Goal: Task Accomplishment & Management: Complete application form

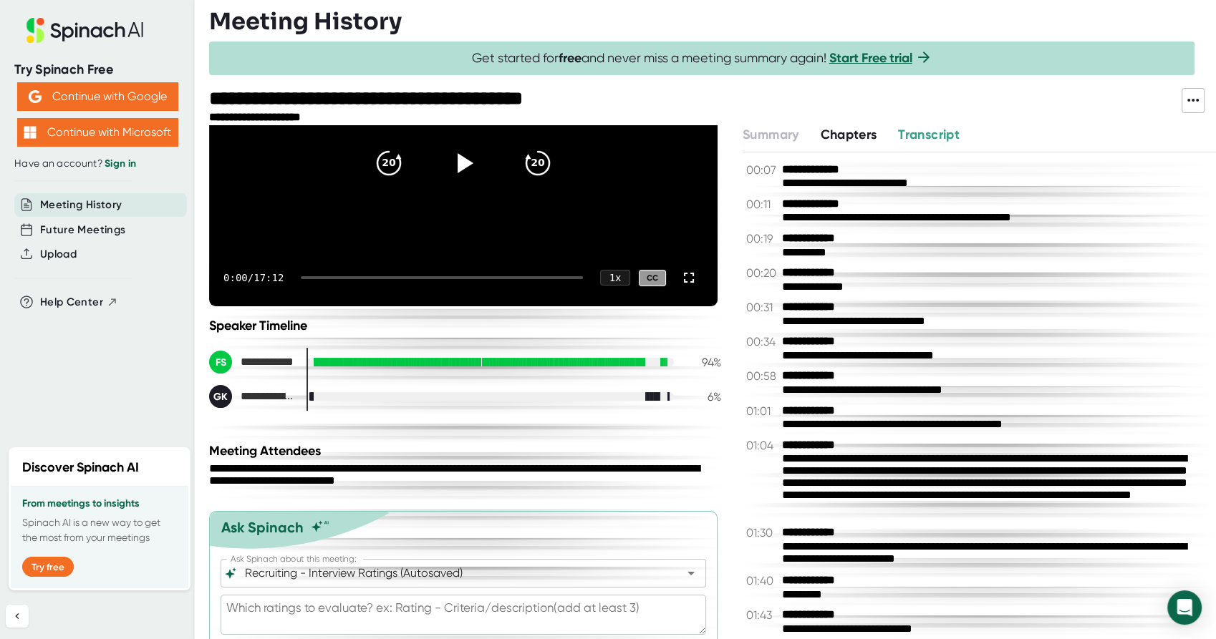
click at [1191, 92] on icon at bounding box center [1192, 100] width 17 height 17
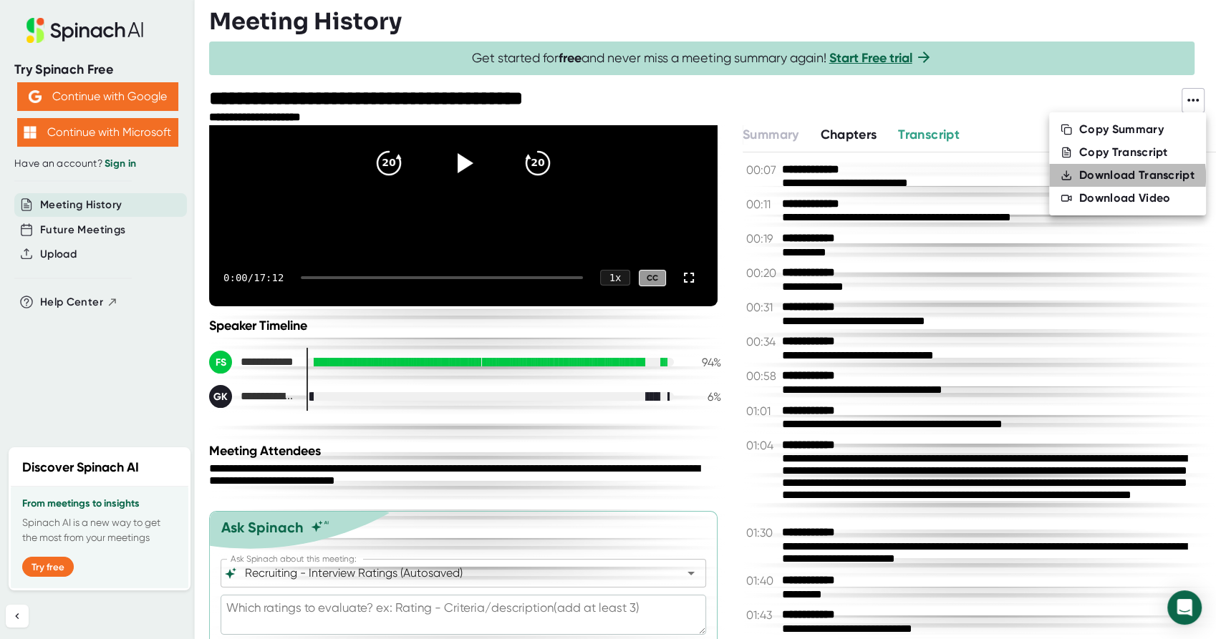
click at [1110, 177] on div "Download Transcript" at bounding box center [1136, 175] width 115 height 14
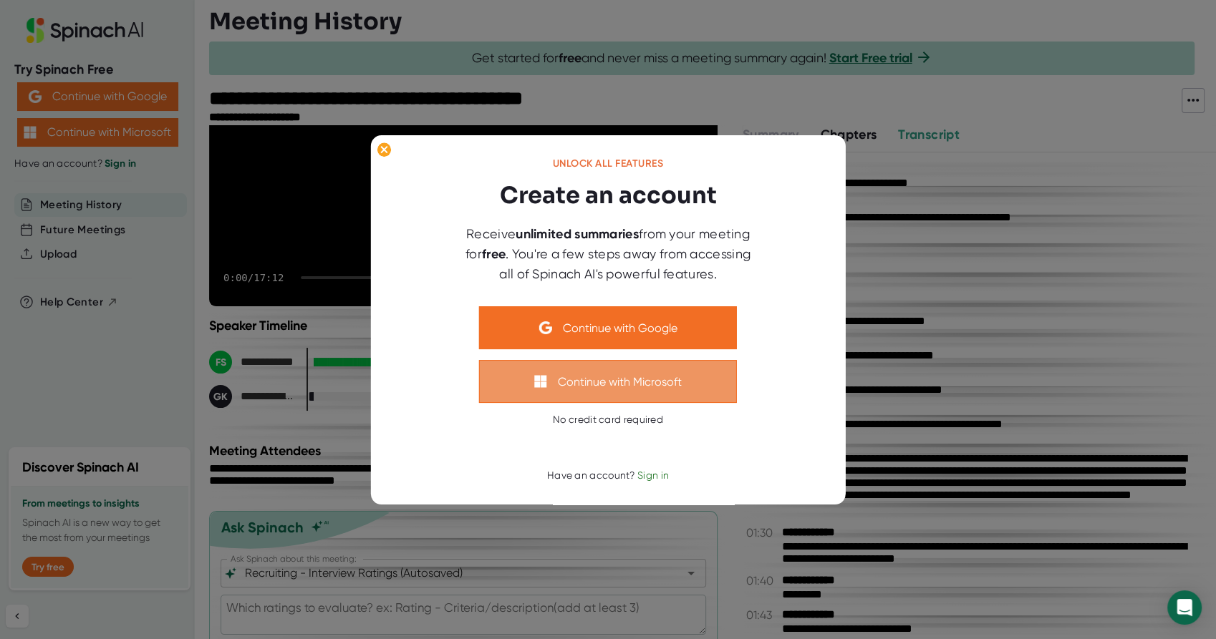
click at [627, 386] on button "Continue with Microsoft" at bounding box center [608, 381] width 258 height 43
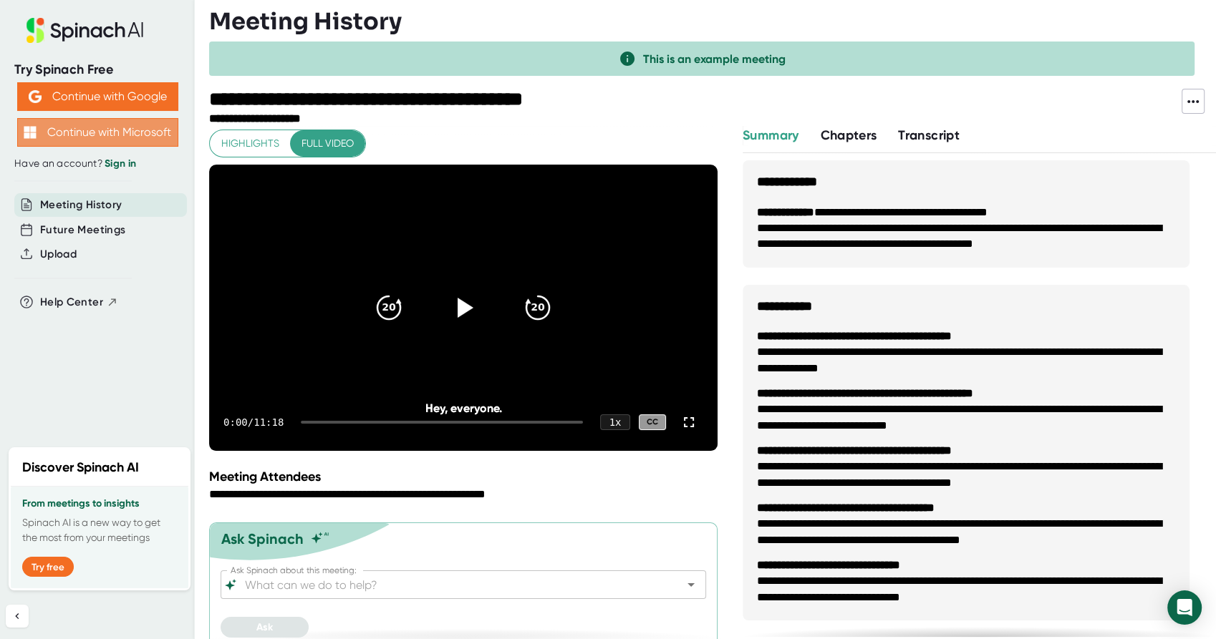
click at [127, 125] on button "Continue with Microsoft" at bounding box center [97, 132] width 161 height 29
click at [124, 166] on link "Sign in" at bounding box center [120, 163] width 31 height 12
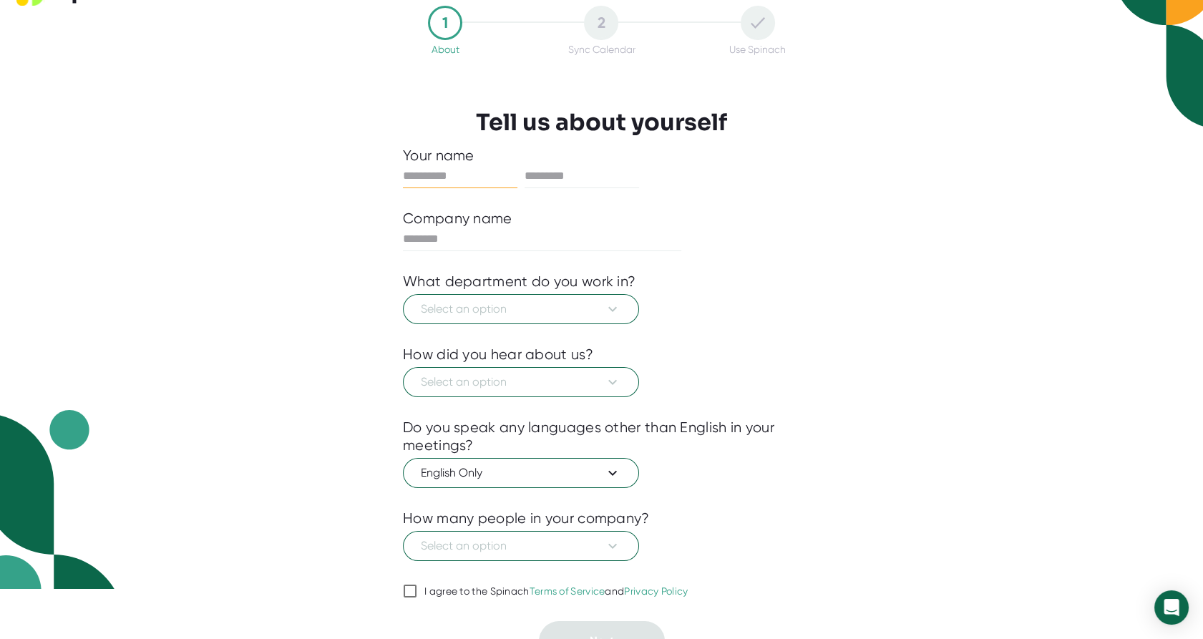
scroll to position [71, 0]
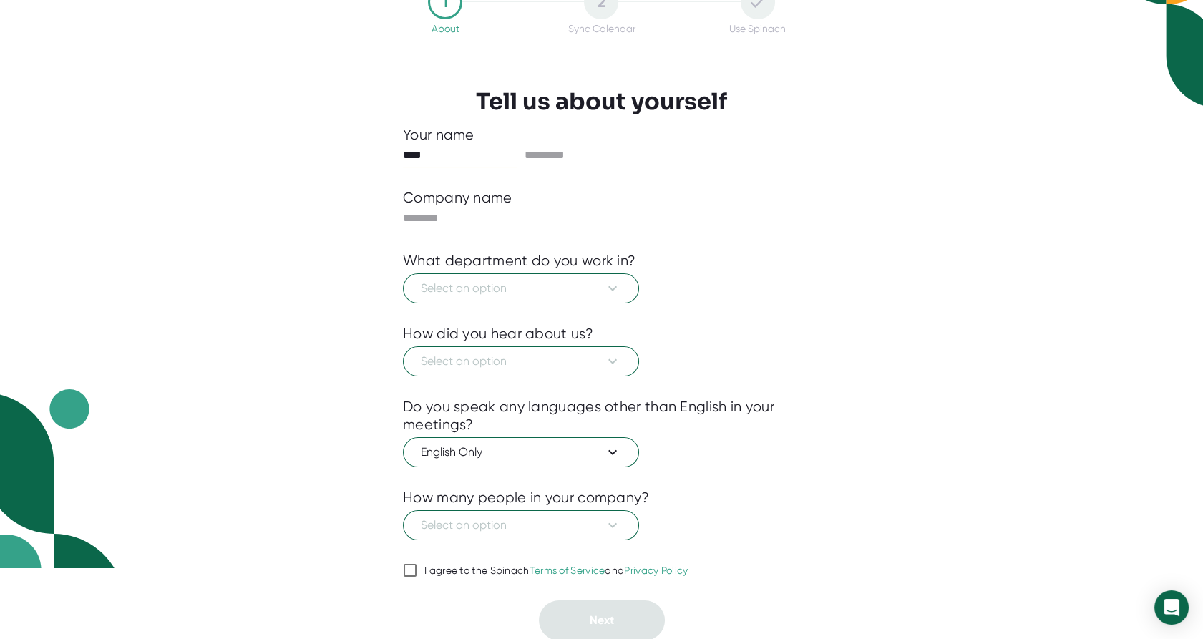
type input "****"
type input "*"
click at [609, 289] on icon at bounding box center [612, 288] width 17 height 17
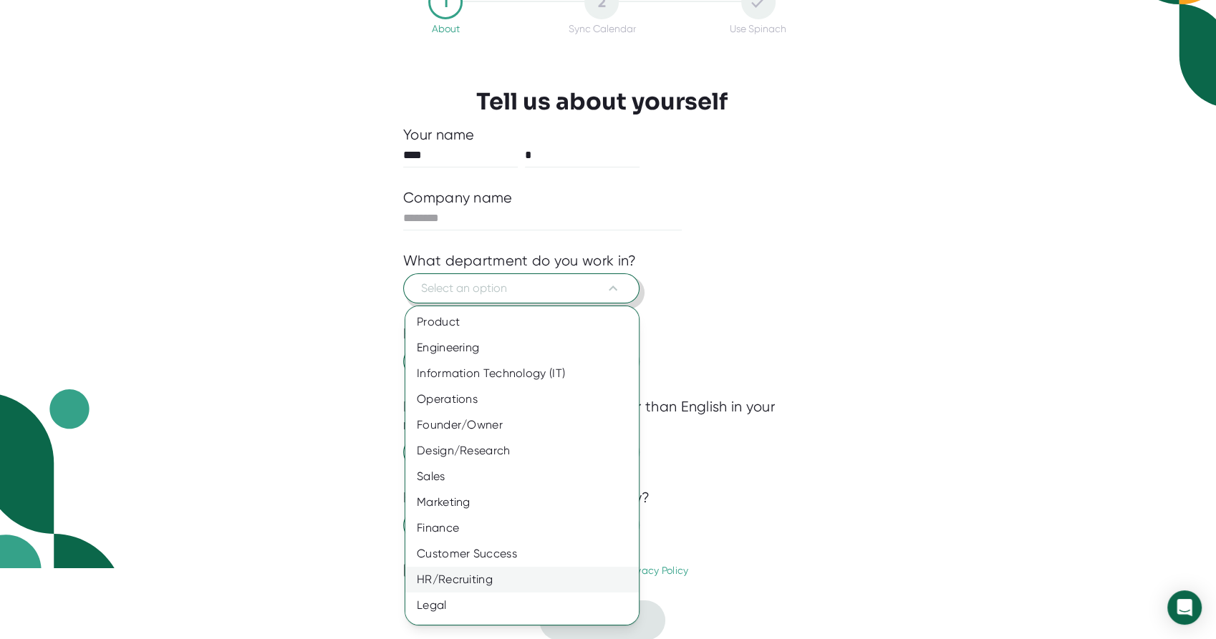
click at [508, 578] on div "HR/Recruiting" at bounding box center [528, 580] width 246 height 26
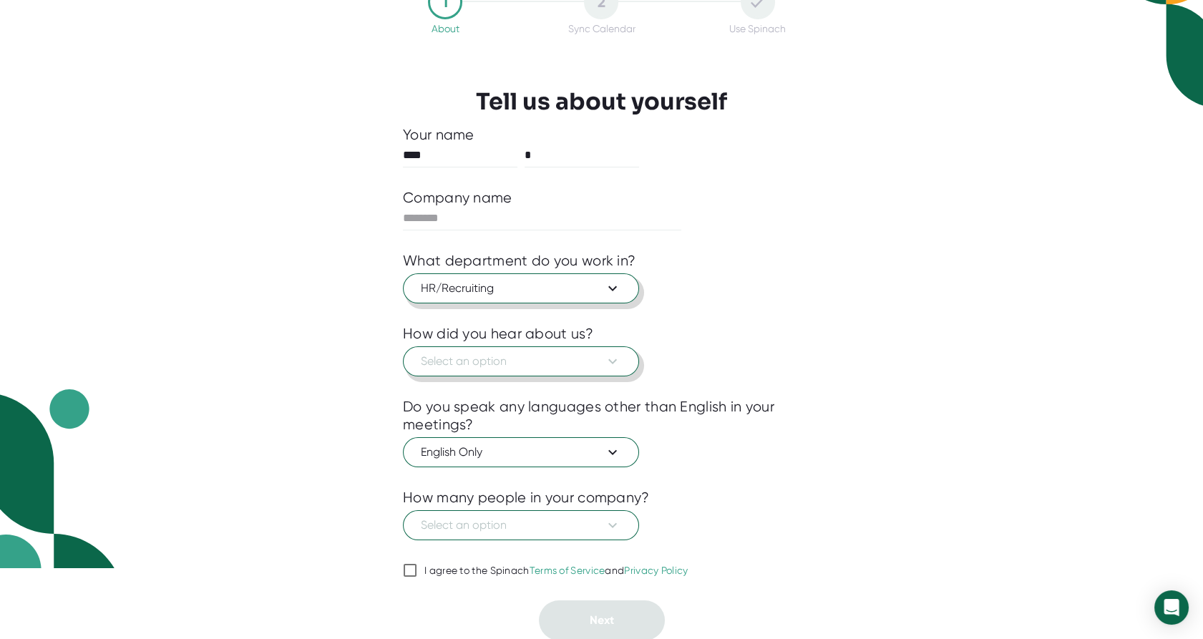
click at [614, 361] on icon at bounding box center [613, 361] width 9 height 5
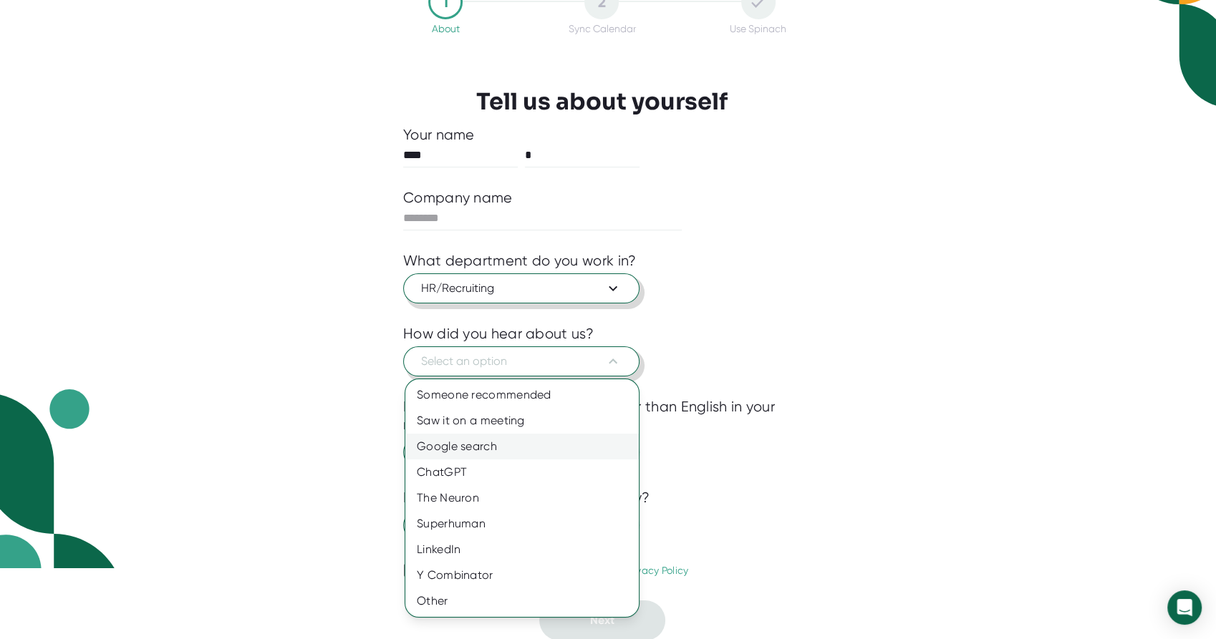
click at [486, 447] on div "Google search" at bounding box center [521, 447] width 233 height 26
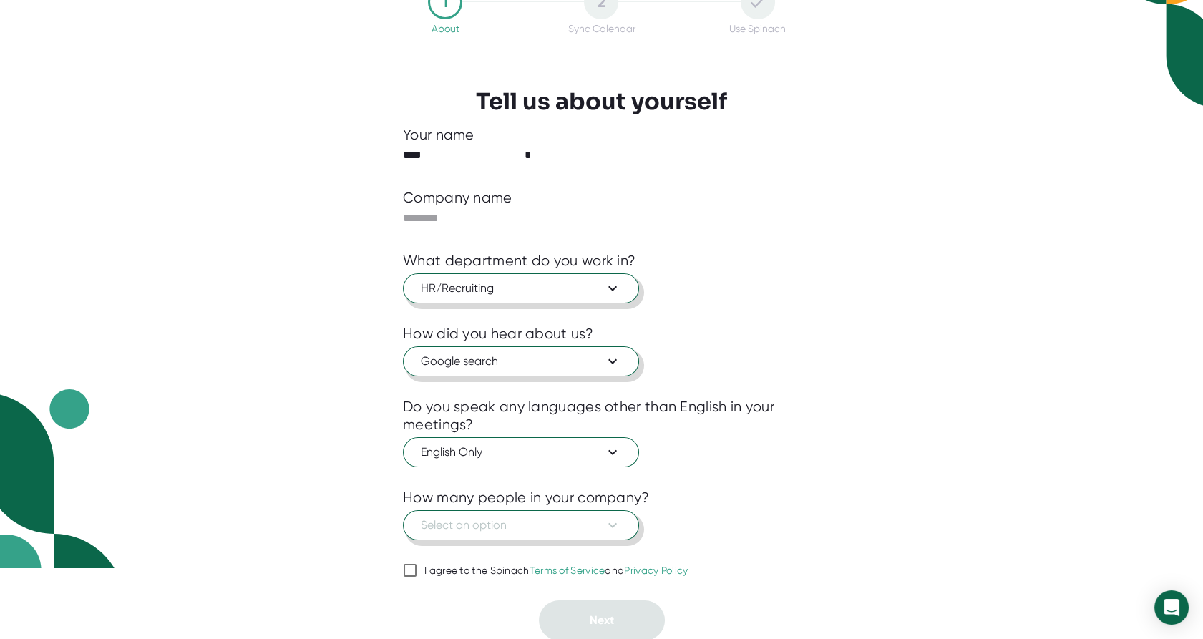
click at [624, 530] on button "Select an option" at bounding box center [521, 525] width 236 height 30
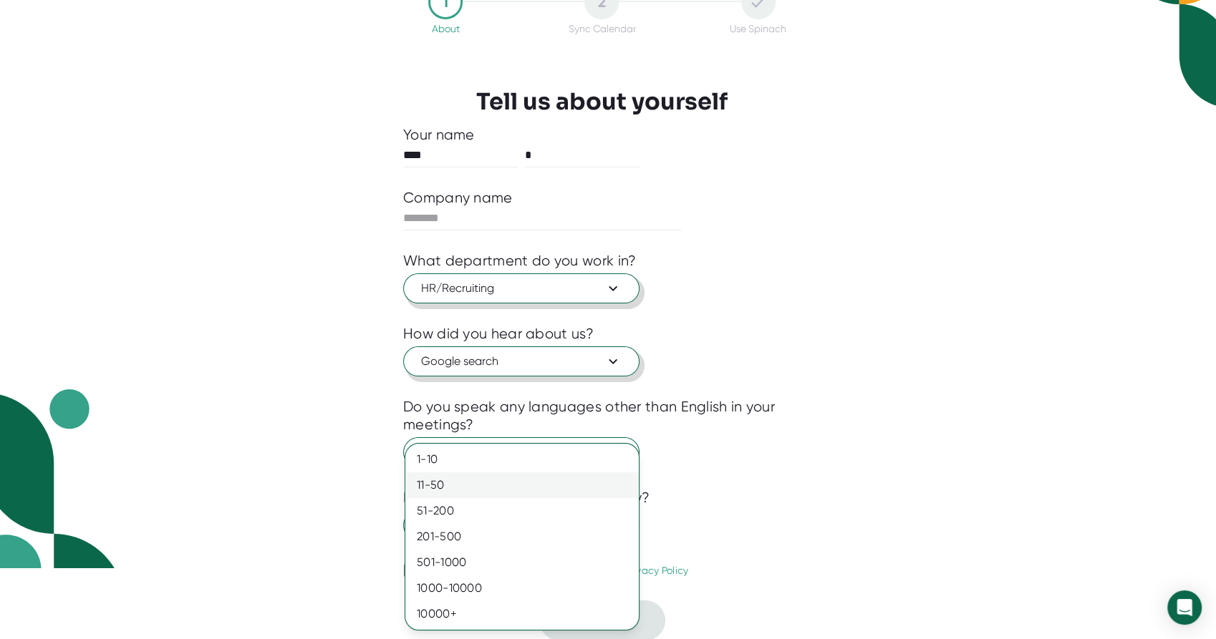
click at [452, 483] on div "11-50" at bounding box center [521, 485] width 233 height 26
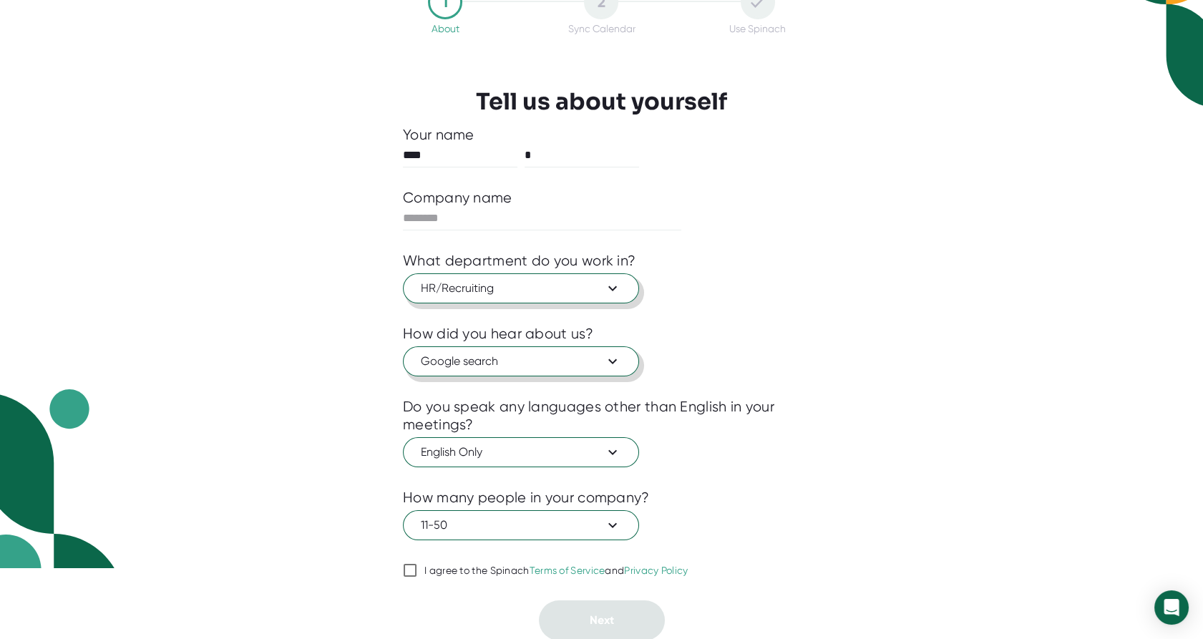
click at [409, 573] on input "I agree to the Spinach Terms of Service and Privacy Policy" at bounding box center [410, 570] width 14 height 17
checkbox input "true"
click at [576, 211] on input "text" at bounding box center [542, 218] width 278 height 23
click at [990, 304] on div "1 About 2 Sync Calendar Use Spinach Tell us about yourself Your name **** * Com…" at bounding box center [601, 248] width 1203 height 639
drag, startPoint x: 576, startPoint y: 211, endPoint x: 989, endPoint y: 303, distance: 423.1
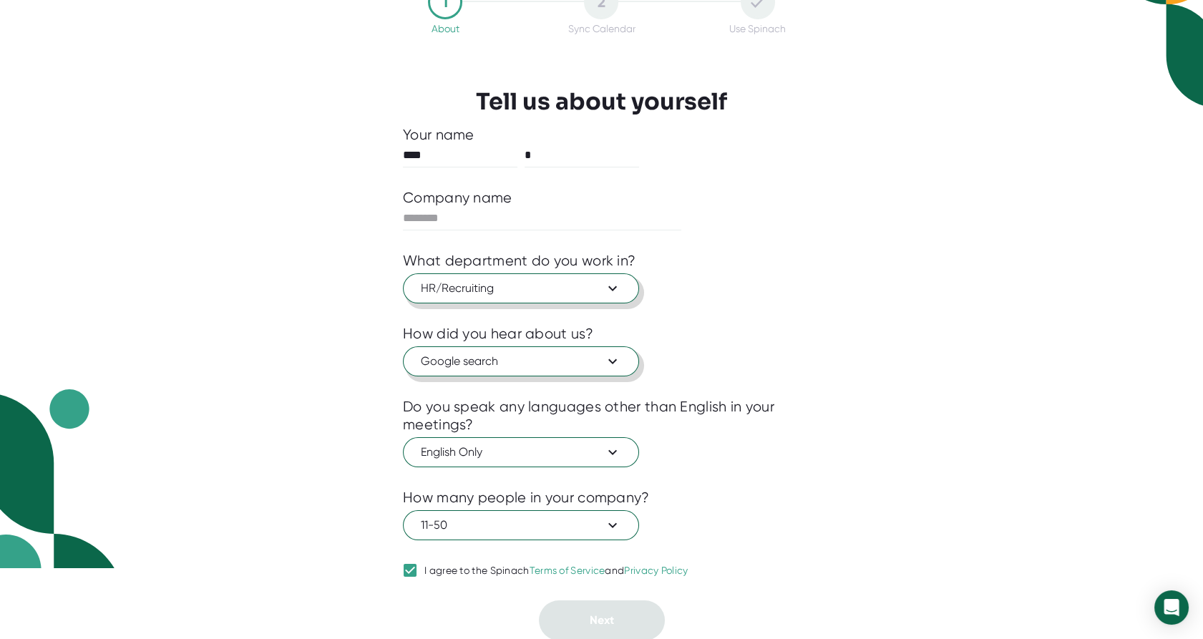
click at [989, 303] on div "1 About 2 Sync Calendar Use Spinach Tell us about yourself Your name **** * Com…" at bounding box center [601, 248] width 1203 height 639
click at [496, 215] on input "text" at bounding box center [542, 218] width 278 height 23
type input "*"
type input "********"
click at [610, 623] on span "Next" at bounding box center [602, 621] width 24 height 14
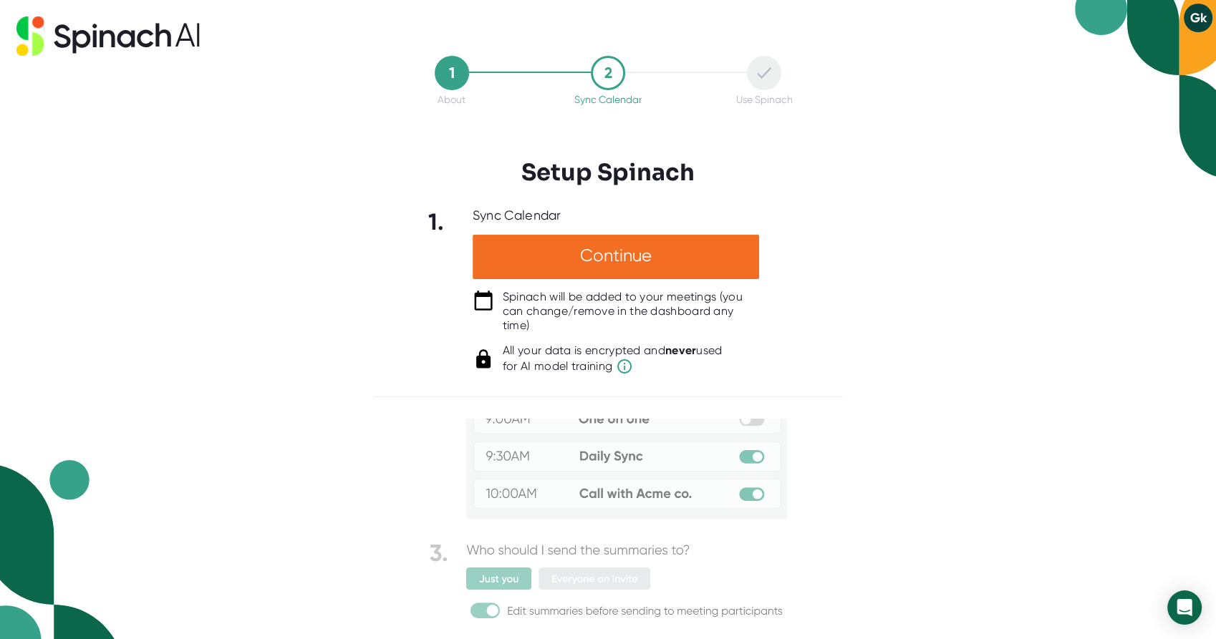
scroll to position [0, 0]
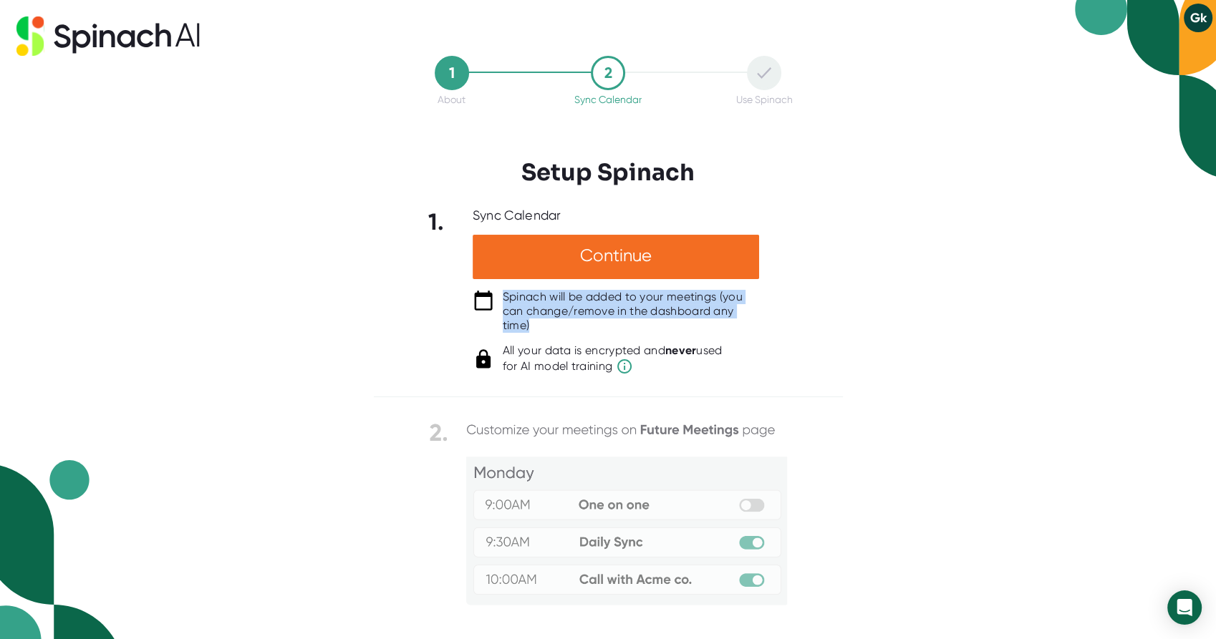
drag, startPoint x: 500, startPoint y: 294, endPoint x: 721, endPoint y: 324, distance: 223.2
click at [721, 324] on div "Spinach will be added to your meetings (you can change/remove in the dashboard …" at bounding box center [615, 311] width 286 height 43
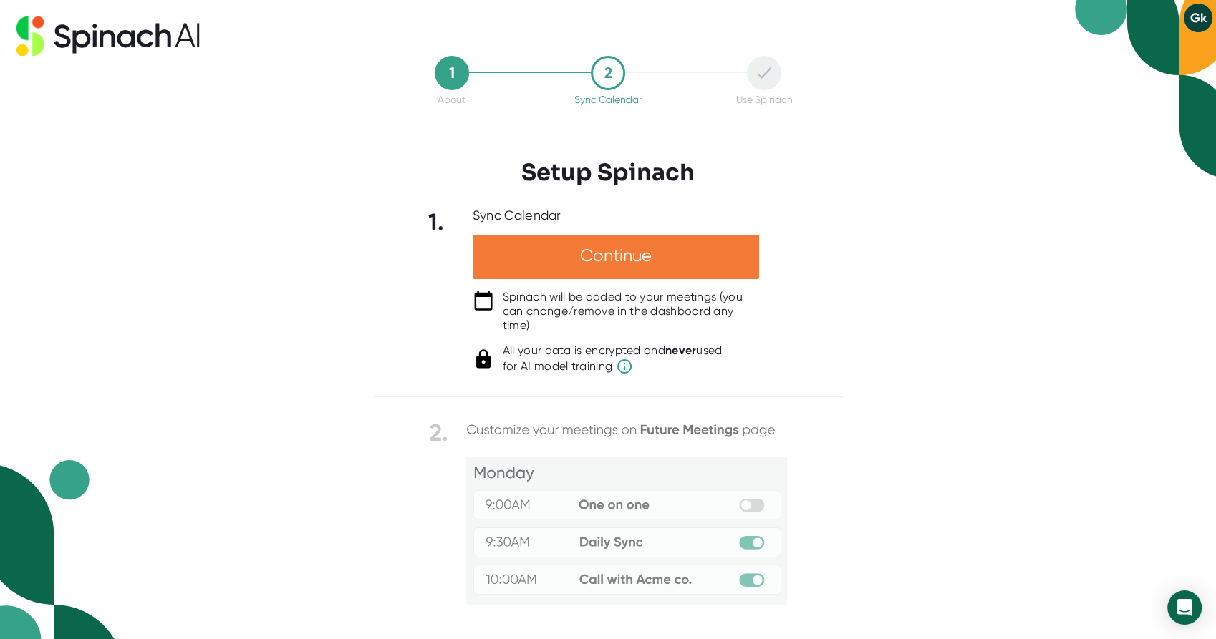
click at [655, 252] on div "Continue" at bounding box center [615, 257] width 286 height 44
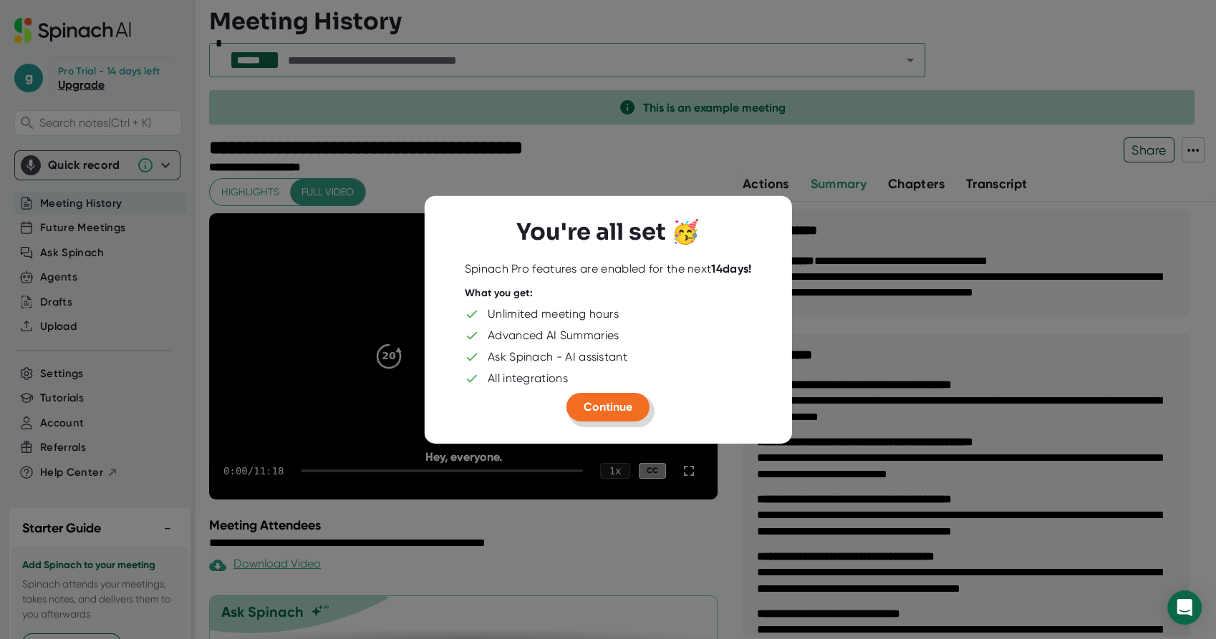
click at [602, 412] on span "Continue" at bounding box center [607, 406] width 49 height 14
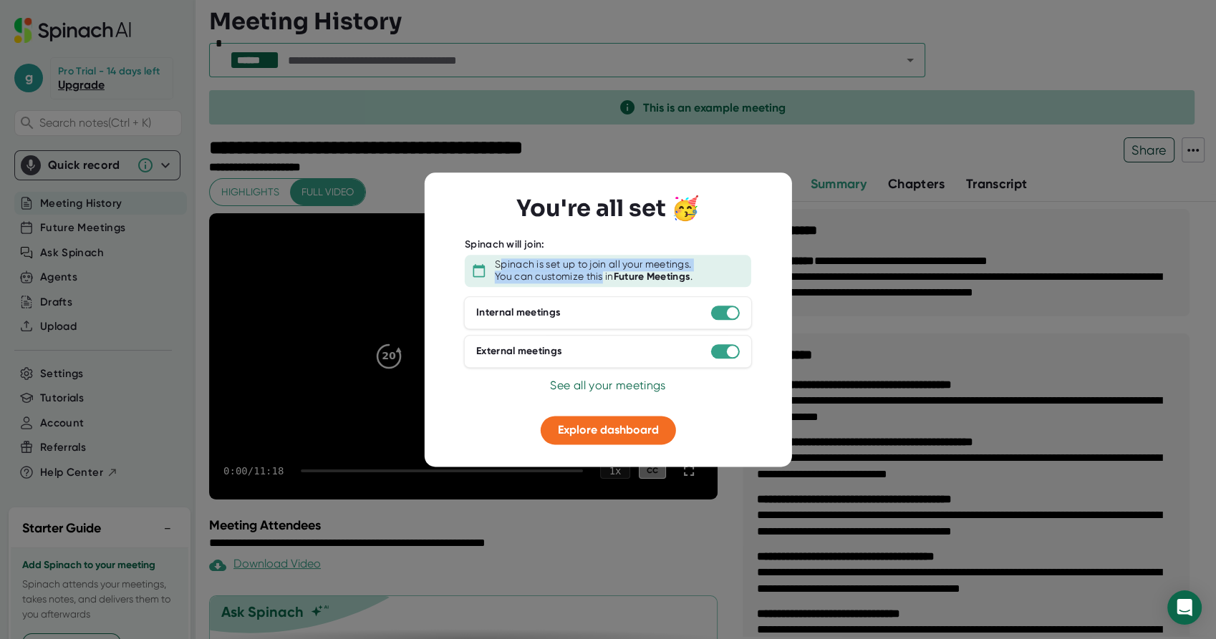
drag, startPoint x: 499, startPoint y: 268, endPoint x: 601, endPoint y: 270, distance: 101.7
click at [601, 270] on div "Spinach is set up to join all your meetings. You can customize this in Future M…" at bounding box center [619, 270] width 249 height 25
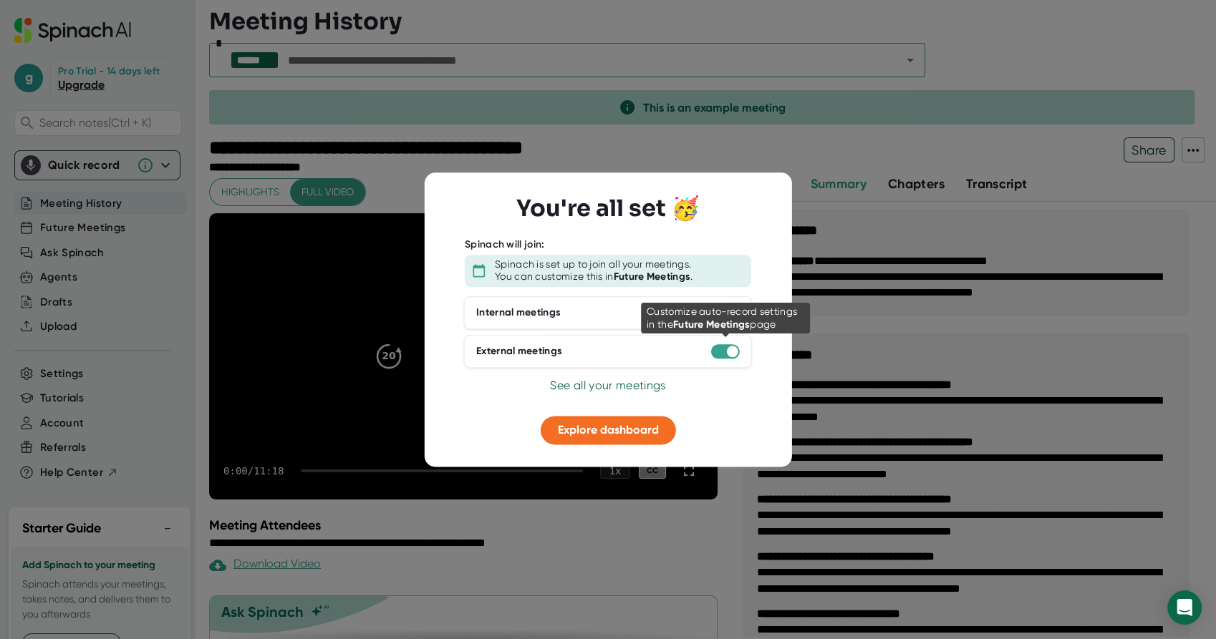
click at [722, 354] on div at bounding box center [725, 351] width 29 height 14
click at [720, 354] on div at bounding box center [725, 351] width 29 height 14
click at [716, 355] on div at bounding box center [725, 351] width 29 height 14
click at [720, 348] on div at bounding box center [725, 351] width 29 height 14
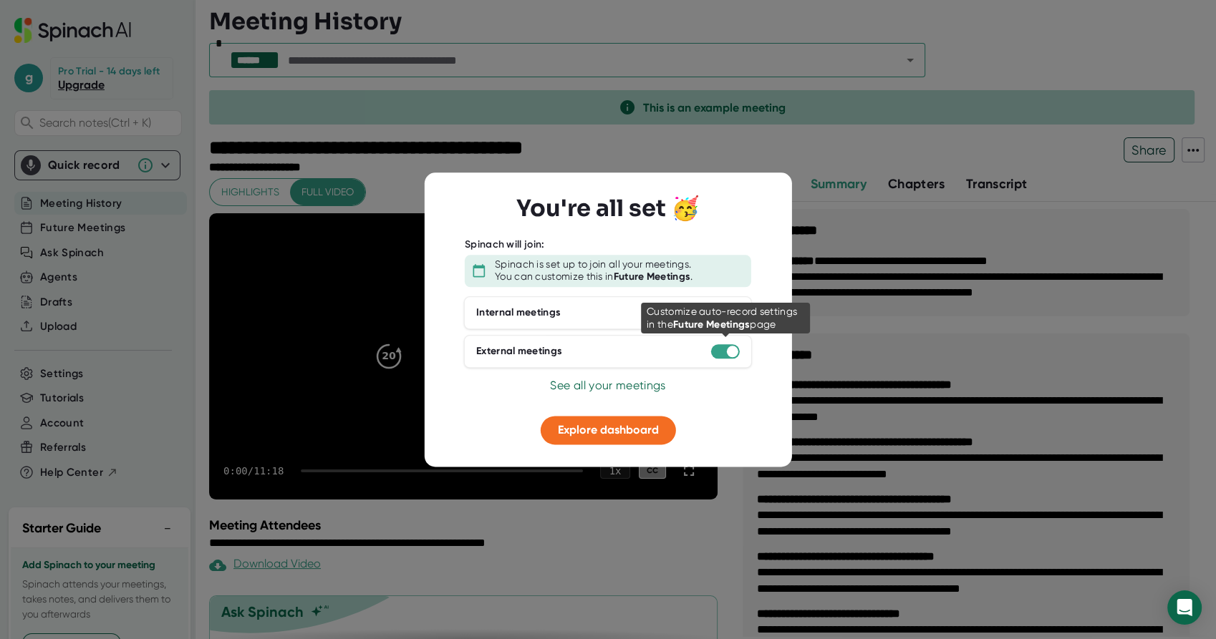
click at [719, 347] on div at bounding box center [725, 351] width 29 height 14
click at [616, 427] on span "Explore dashboard" at bounding box center [608, 430] width 101 height 14
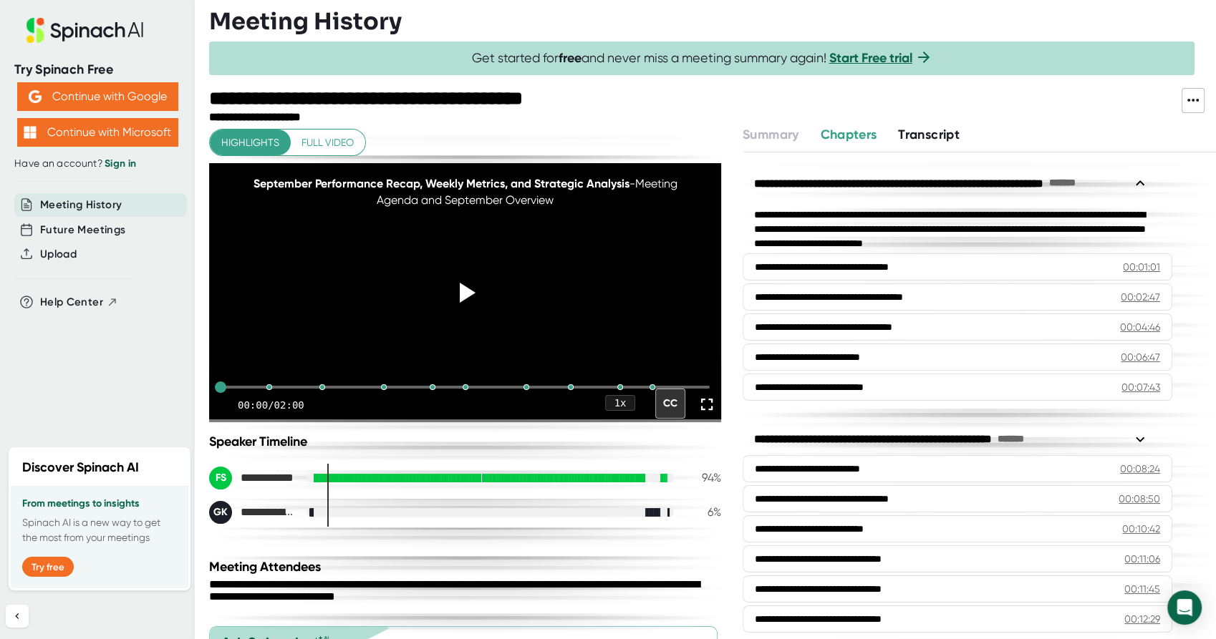
scroll to position [147, 0]
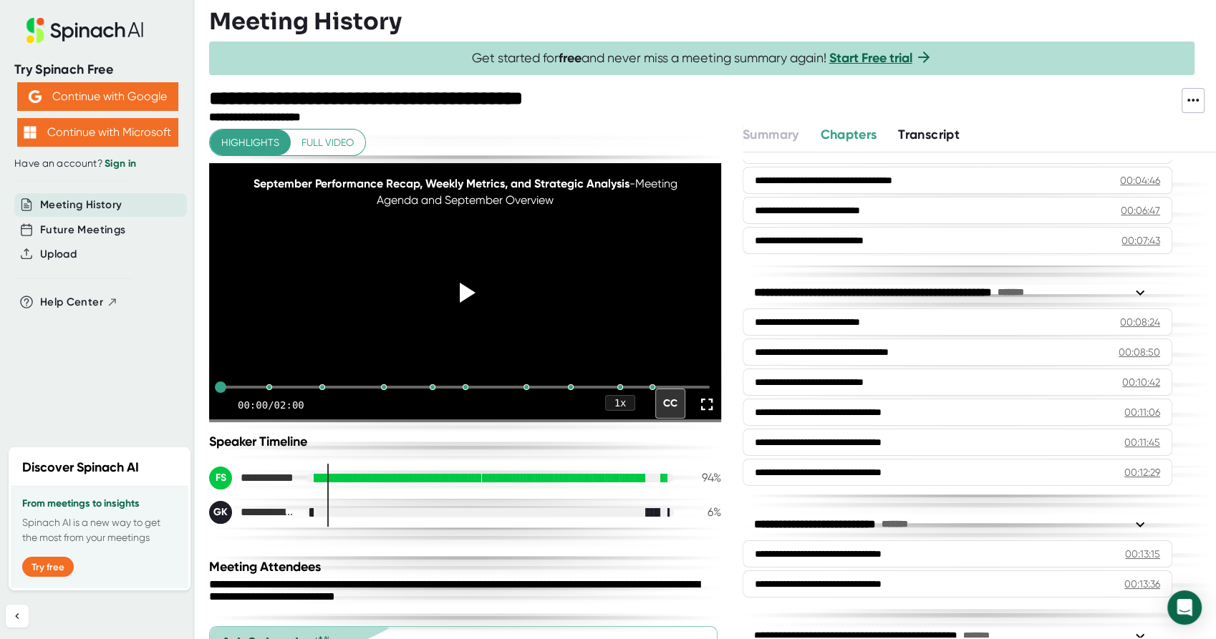
click at [1184, 98] on icon at bounding box center [1192, 100] width 17 height 17
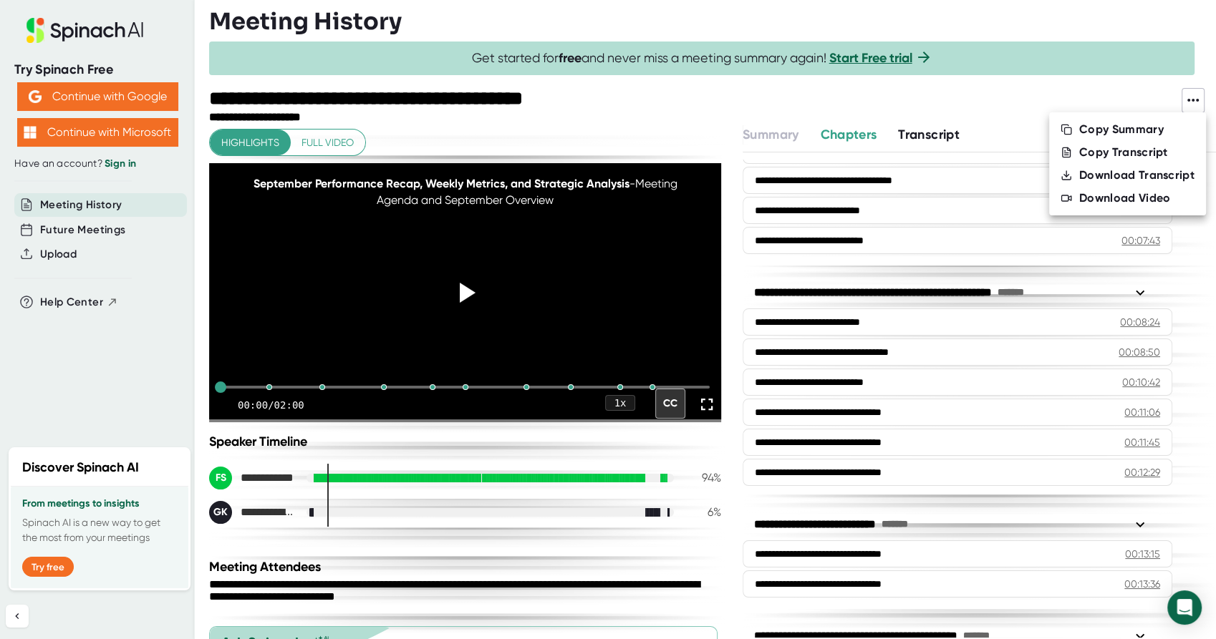
click at [1120, 173] on div "Download Transcript" at bounding box center [1136, 175] width 115 height 14
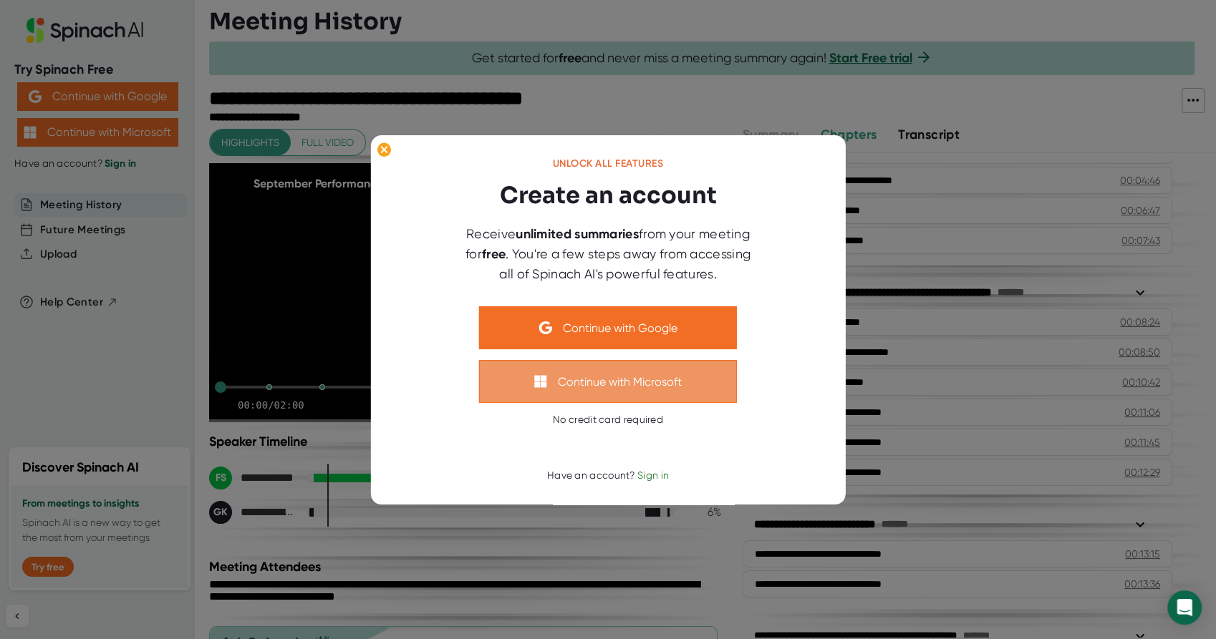
click at [664, 382] on button "Continue with Microsoft" at bounding box center [608, 381] width 258 height 43
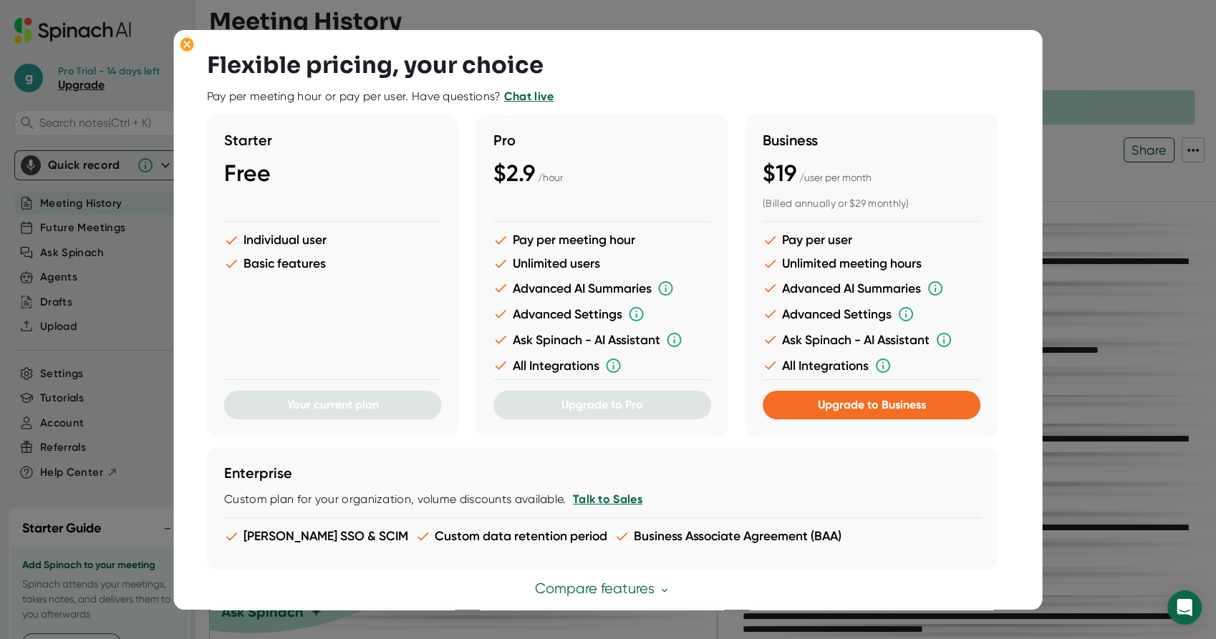
scroll to position [43, 0]
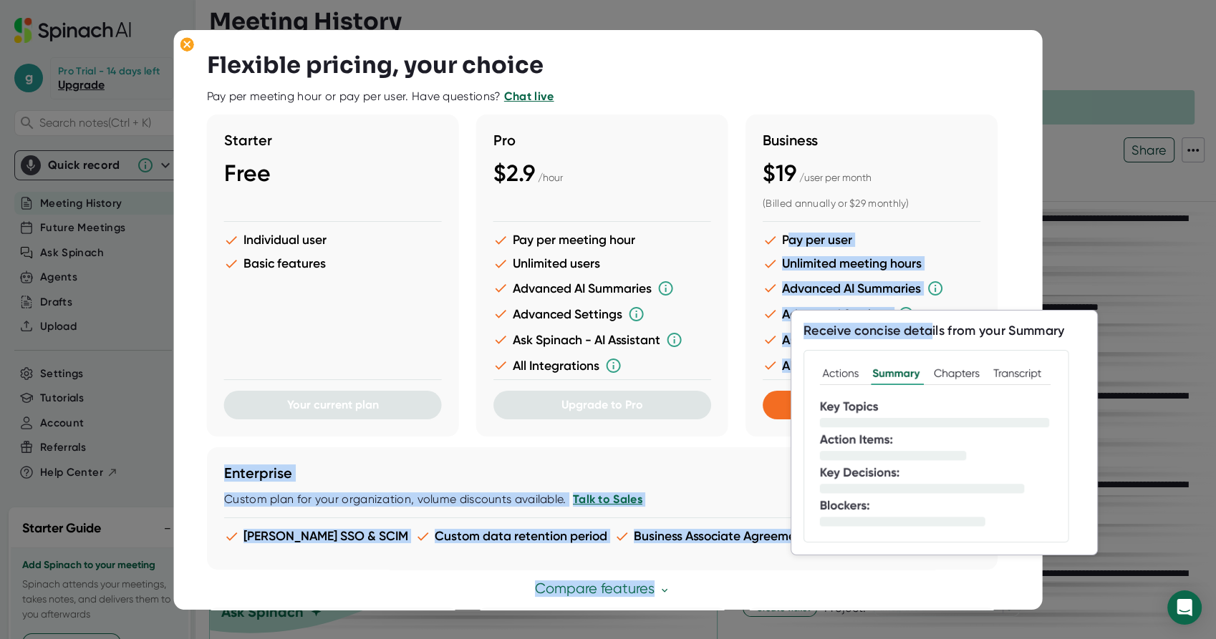
drag, startPoint x: 787, startPoint y: 239, endPoint x: 930, endPoint y: 316, distance: 162.1
click at [930, 316] on body "**********" at bounding box center [608, 319] width 1216 height 639
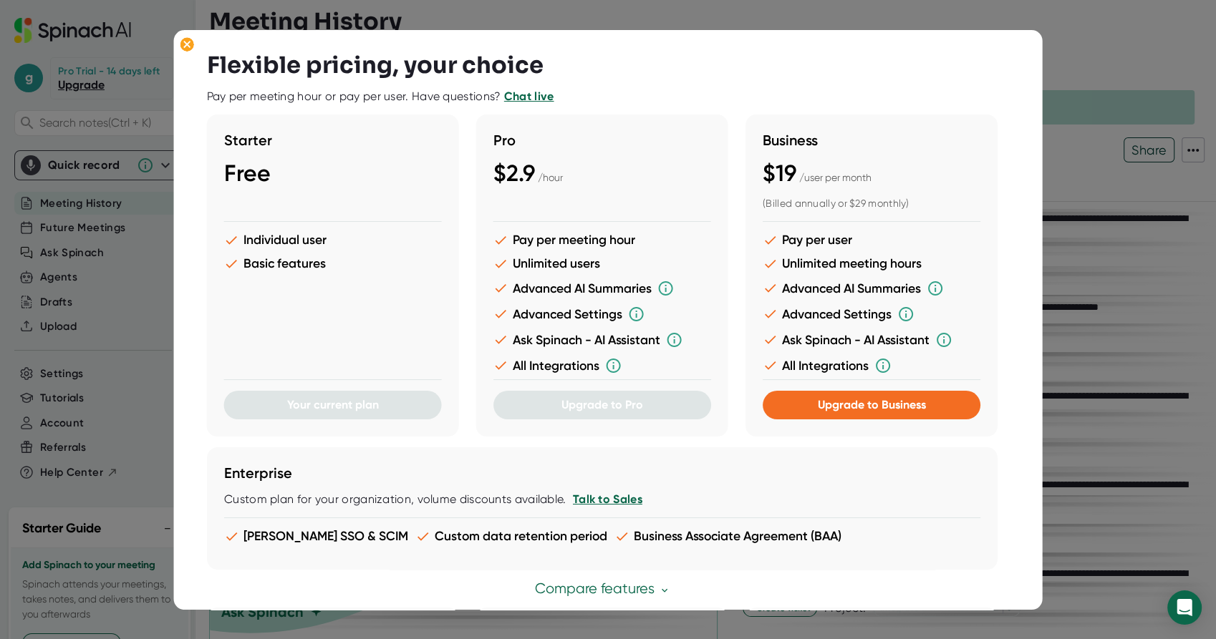
click at [368, 255] on ul "Individual user Basic features" at bounding box center [333, 256] width 218 height 47
drag, startPoint x: 504, startPoint y: 143, endPoint x: 636, endPoint y: 232, distance: 159.4
click at [636, 232] on div "Pro $2.9 / hour Pay per meeting hour Unlimited users Advanced AI Summaries Adva…" at bounding box center [602, 276] width 252 height 322
drag, startPoint x: 242, startPoint y: 238, endPoint x: 341, endPoint y: 268, distance: 104.0
click at [341, 268] on ul "Individual user Basic features" at bounding box center [333, 256] width 218 height 47
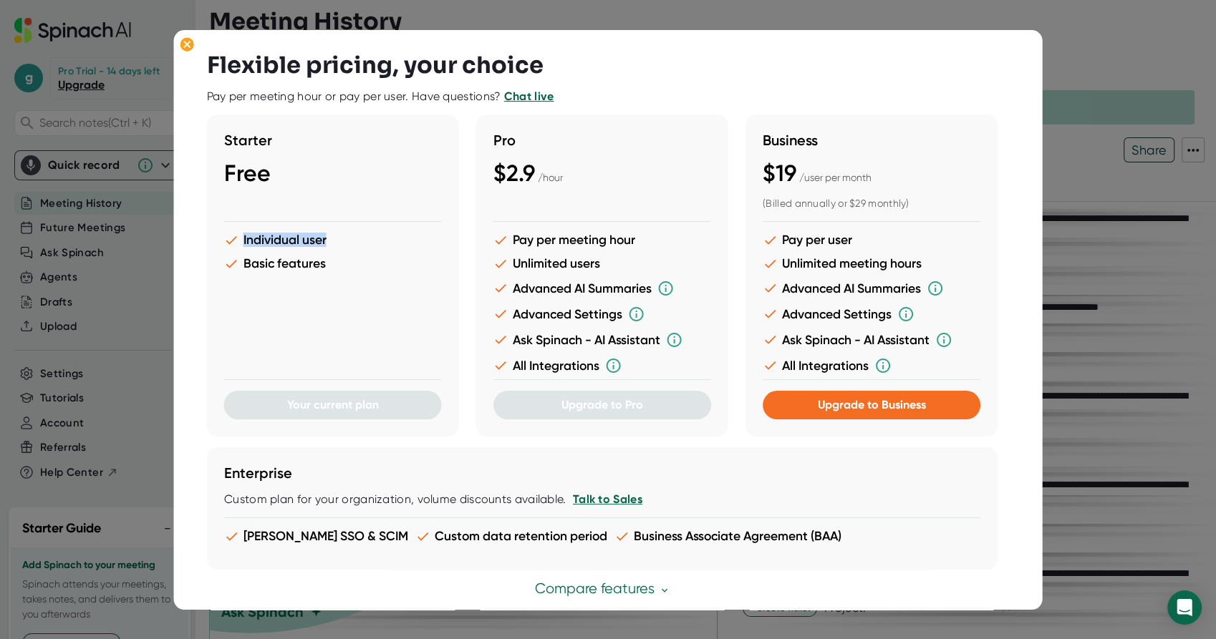
drag, startPoint x: 503, startPoint y: 233, endPoint x: 635, endPoint y: 360, distance: 183.3
click at [635, 360] on ul "Pay per meeting hour Unlimited users Advanced AI Summaries Advanced Settings As…" at bounding box center [602, 308] width 218 height 150
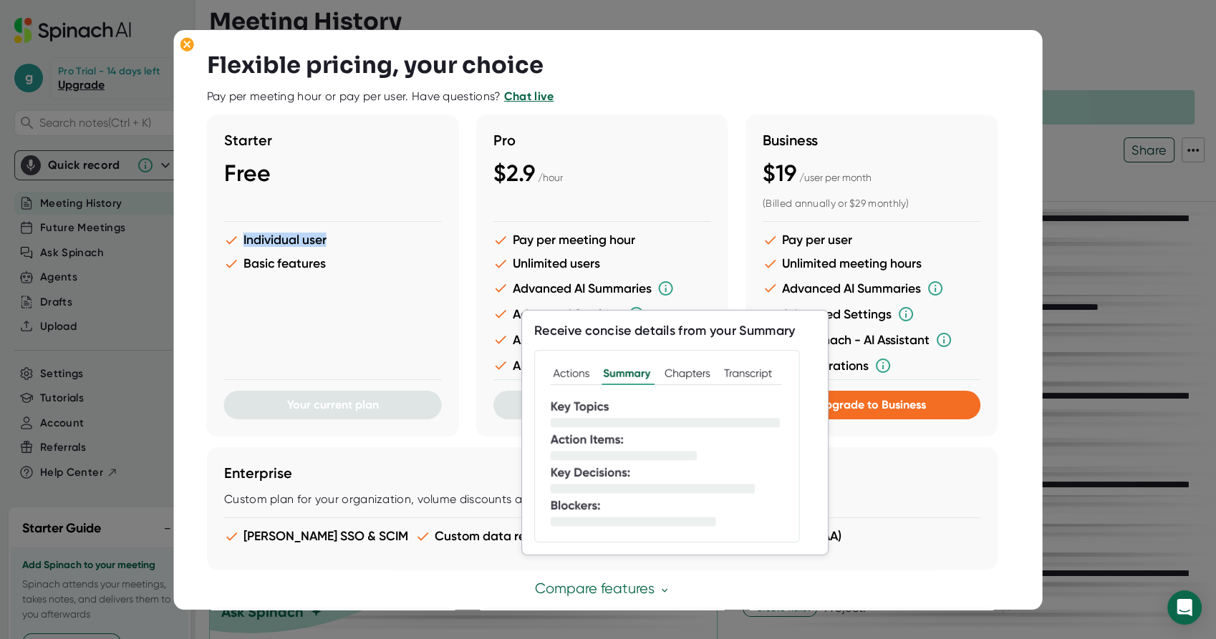
click at [666, 289] on icon at bounding box center [666, 288] width 14 height 14
click at [684, 386] on img at bounding box center [674, 446] width 281 height 193
click at [695, 377] on img at bounding box center [674, 446] width 281 height 193
click at [746, 377] on img at bounding box center [674, 446] width 281 height 193
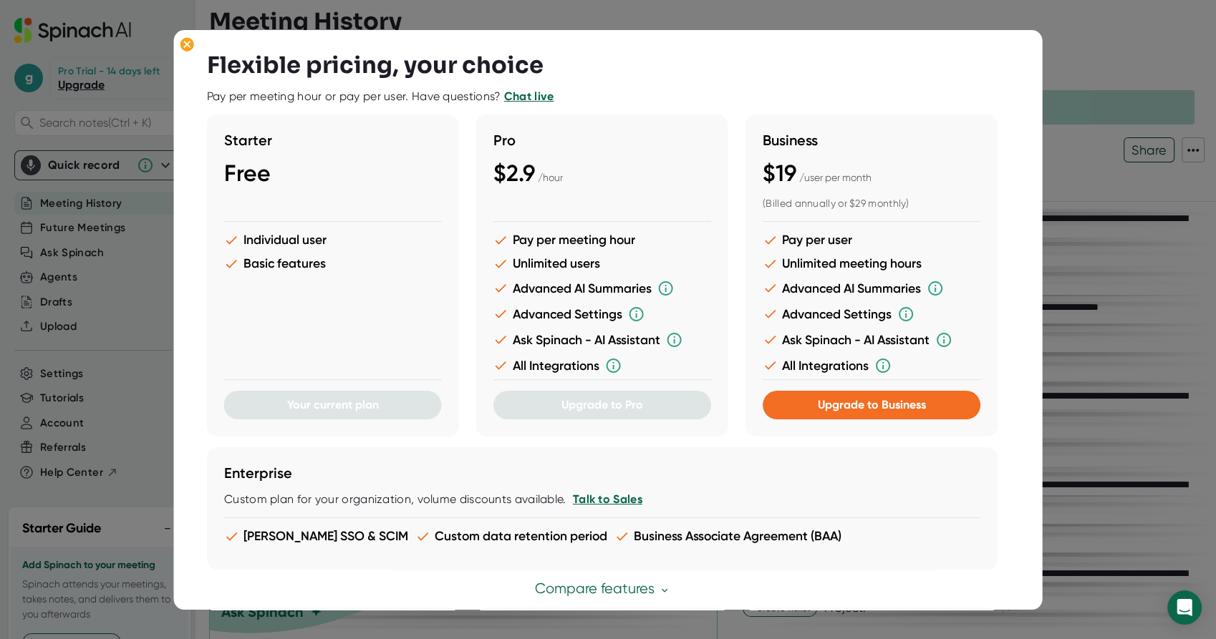
click at [376, 385] on div at bounding box center [333, 385] width 218 height 11
click at [639, 592] on link "Compare features" at bounding box center [601, 589] width 135 height 16
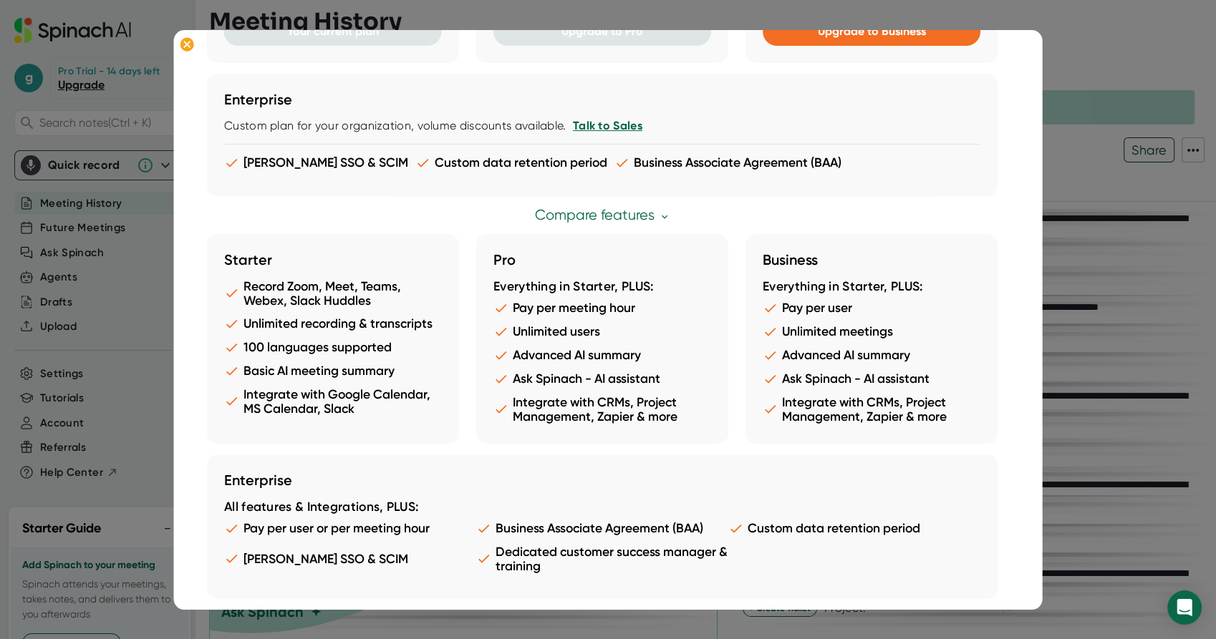
scroll to position [0, 0]
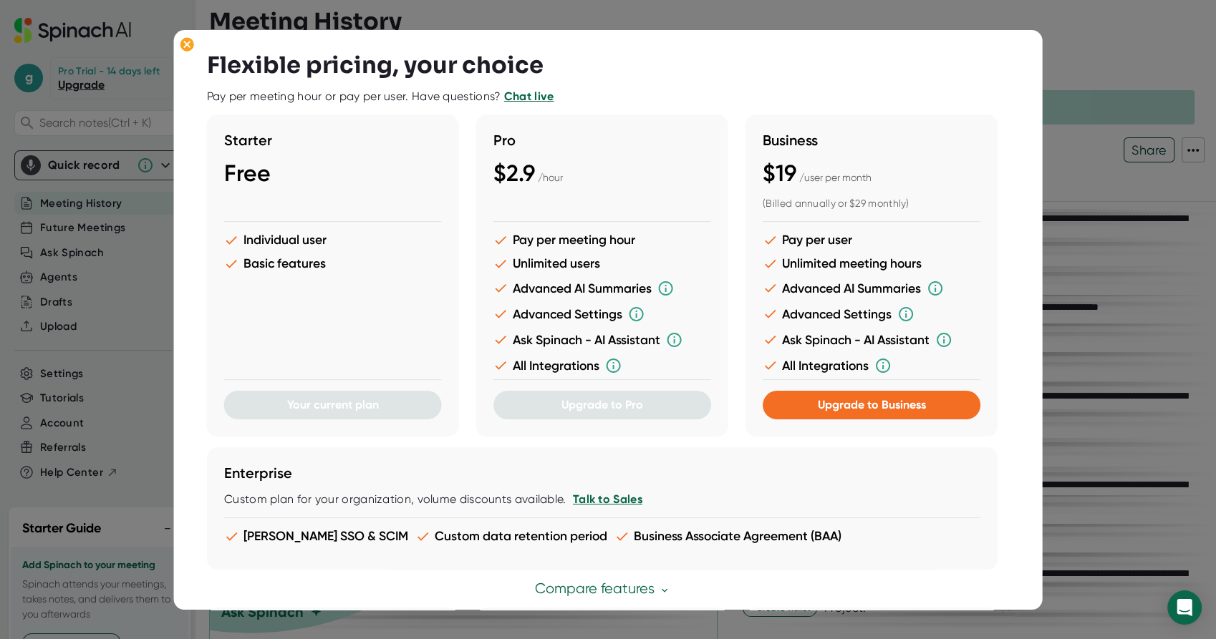
click at [1124, 47] on div at bounding box center [608, 319] width 1216 height 639
